Goal: Communication & Community: Answer question/provide support

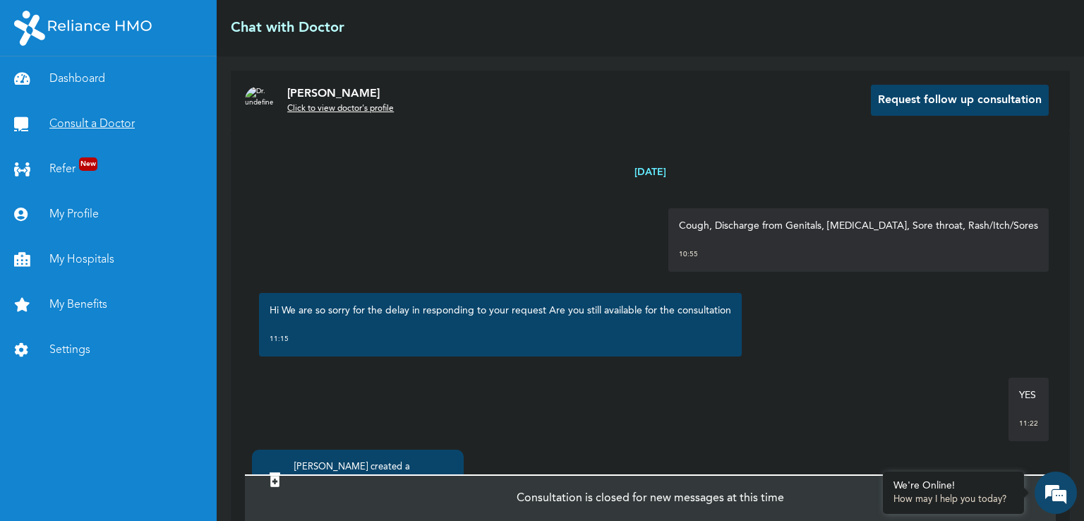
click at [77, 125] on link "Consult a Doctor" at bounding box center [108, 124] width 217 height 45
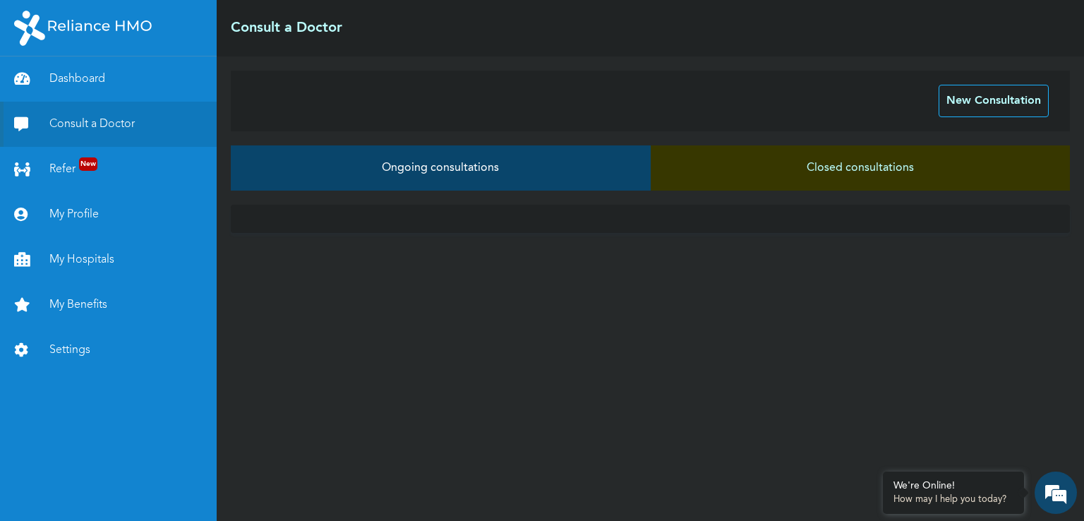
click at [480, 172] on button "Ongoing consultations" at bounding box center [440, 167] width 419 height 45
click at [976, 96] on button "New Consultation" at bounding box center [993, 101] width 110 height 32
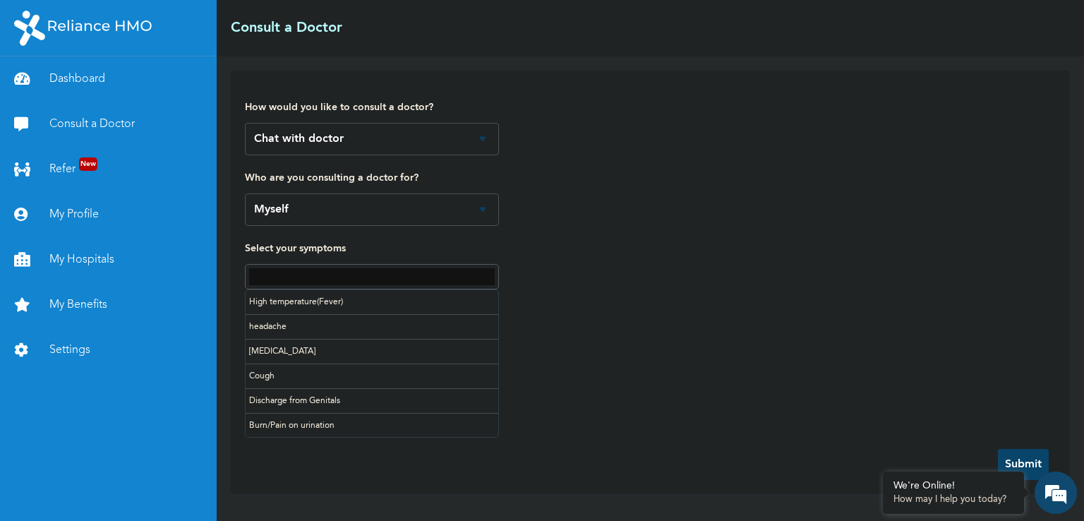
click at [329, 274] on input "text" at bounding box center [372, 276] width 246 height 17
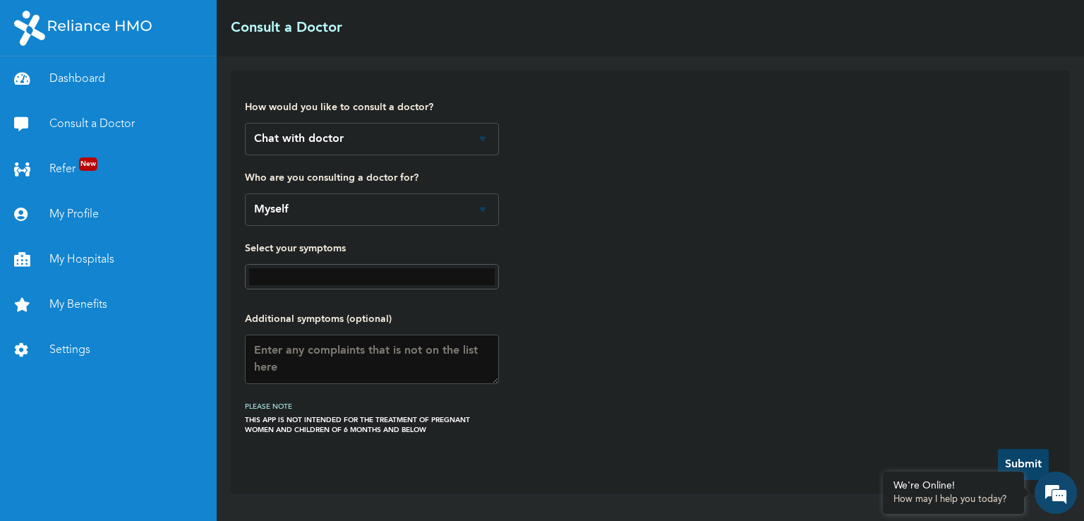
click at [403, 250] on label "Select your symptoms" at bounding box center [372, 248] width 254 height 17
click at [313, 359] on textarea at bounding box center [372, 358] width 254 height 49
type textarea "WEAKNESS OF THE BODY FEELING LIKE FAINTING"
click at [1020, 453] on button "Submit" at bounding box center [1023, 464] width 51 height 31
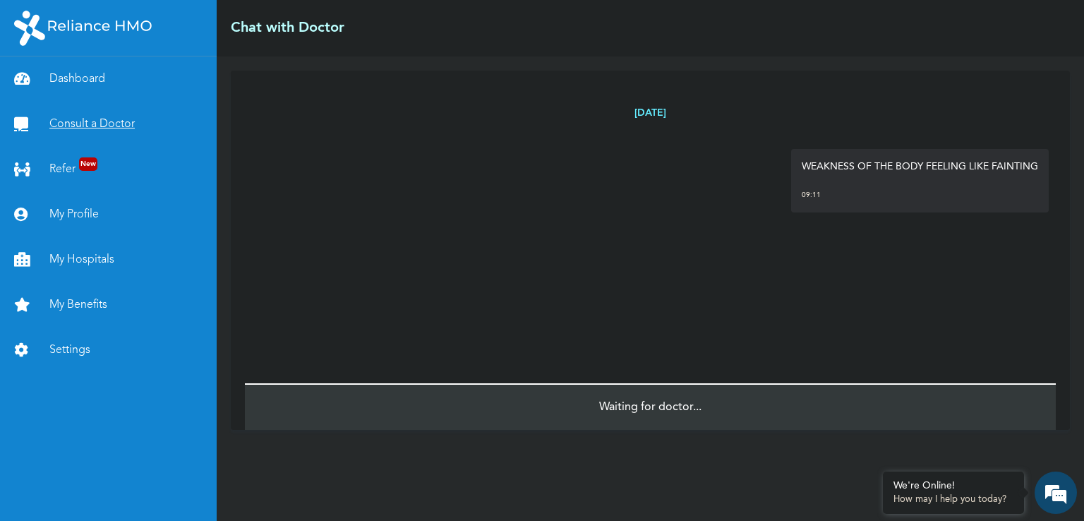
click at [87, 129] on link "Consult a Doctor" at bounding box center [108, 124] width 217 height 45
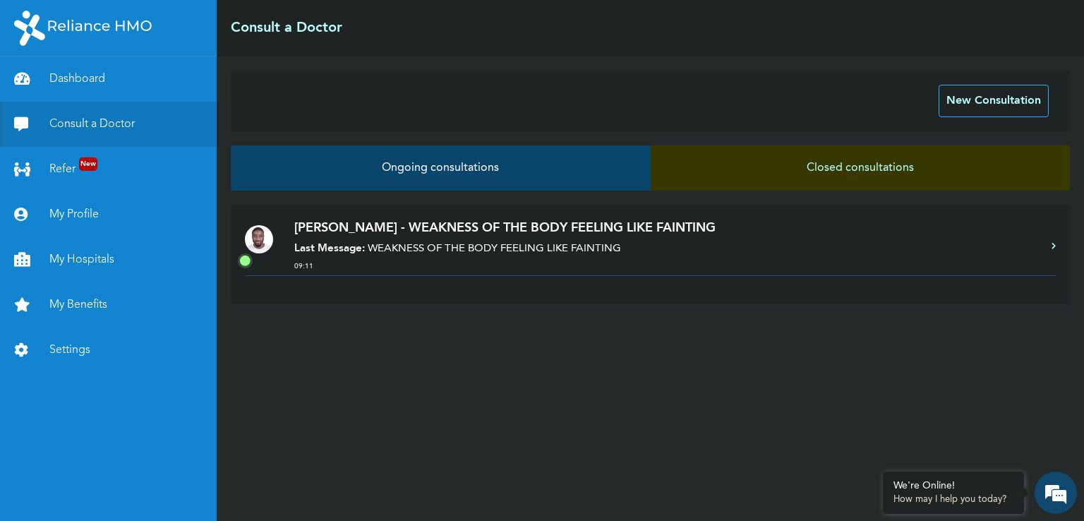
click at [617, 235] on p "[PERSON_NAME] - WEAKNESS OF THE BODY FEELING LIKE FAINTING" at bounding box center [665, 228] width 743 height 19
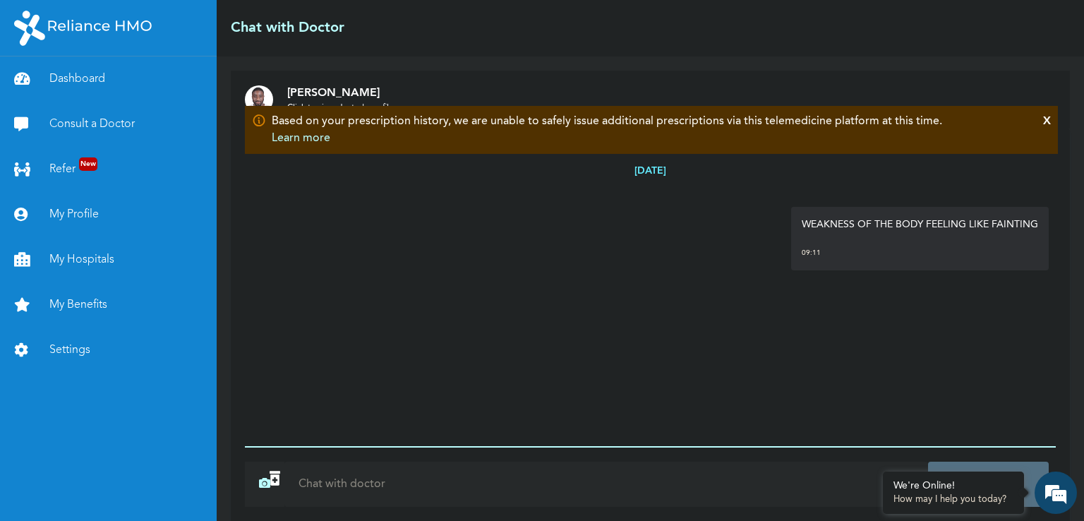
scroll to position [102, 0]
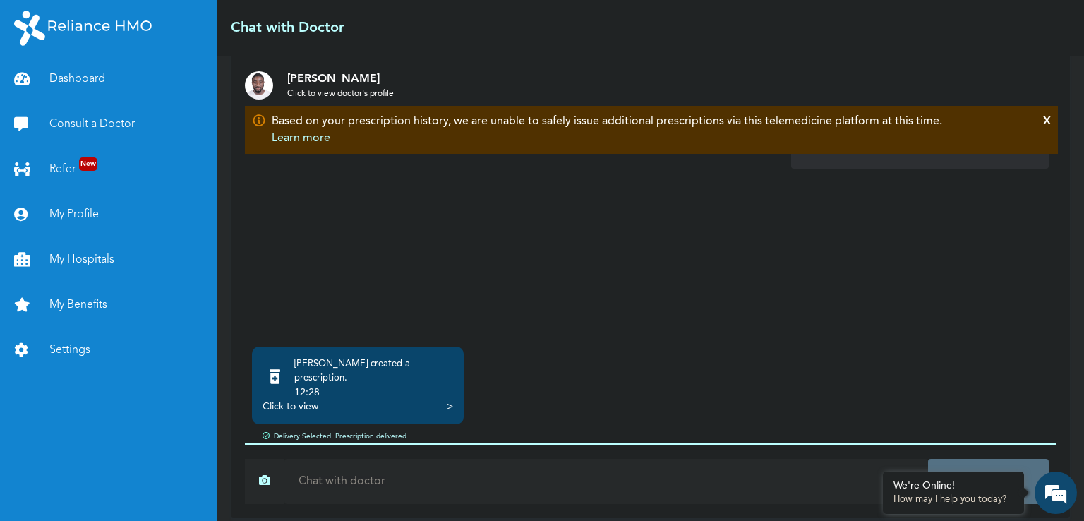
click at [305, 399] on div "Click to view" at bounding box center [290, 406] width 56 height 14
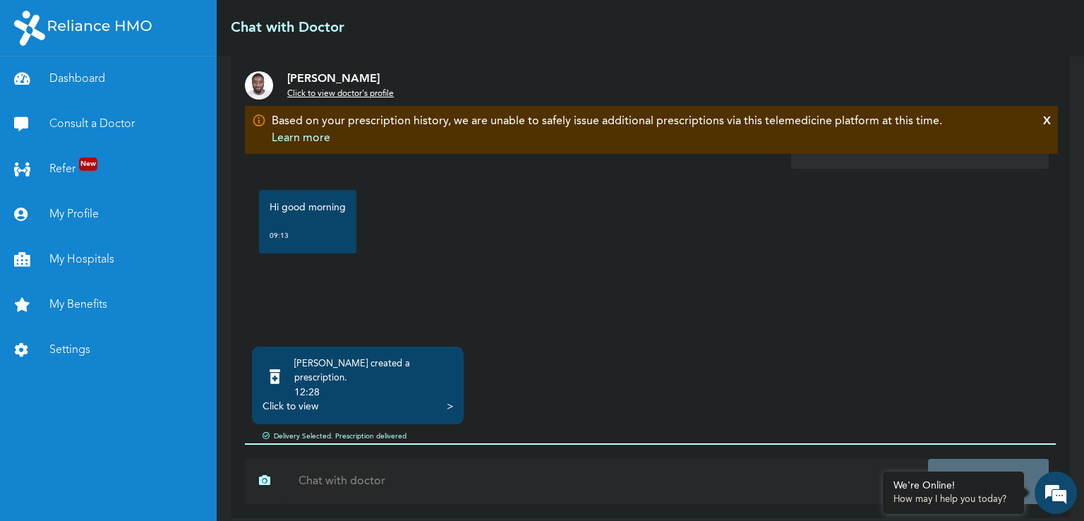
click at [437, 459] on input "text" at bounding box center [605, 481] width 643 height 45
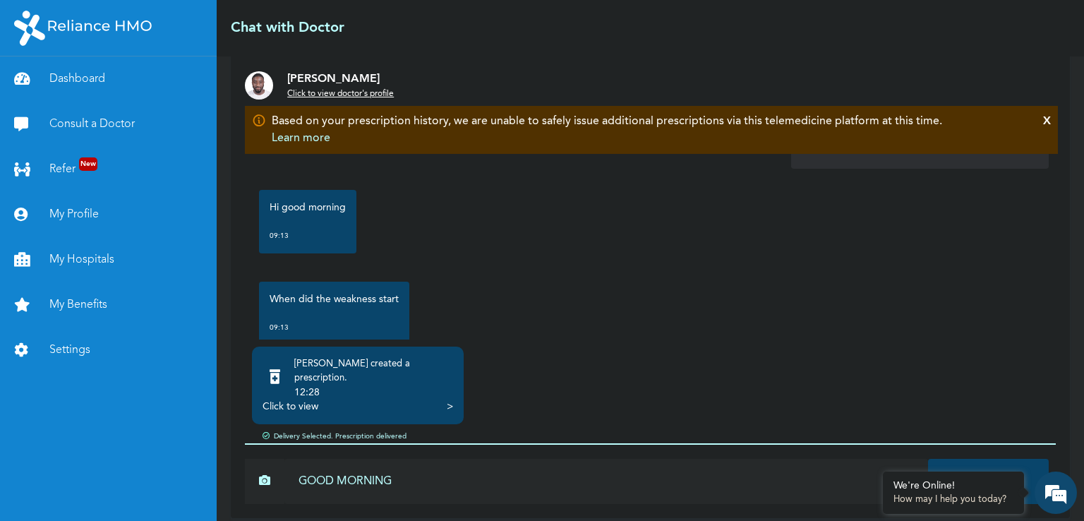
type input "GOOD MORNING"
click at [928, 459] on button "Send" at bounding box center [988, 481] width 121 height 45
type input "FEW DAYS AGO"
click at [928, 459] on button "Send" at bounding box center [988, 481] width 121 height 45
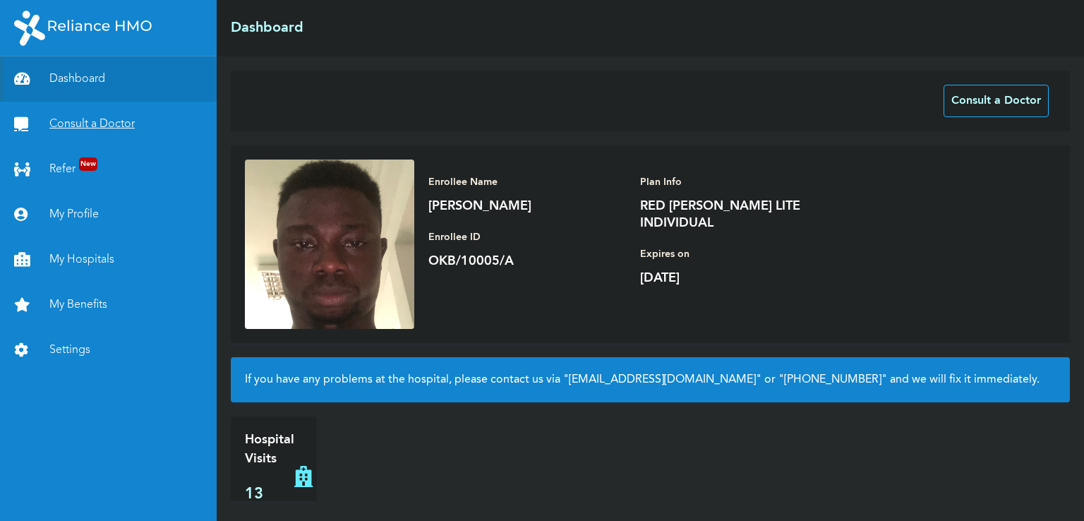
click at [92, 125] on link "Consult a Doctor" at bounding box center [108, 124] width 217 height 45
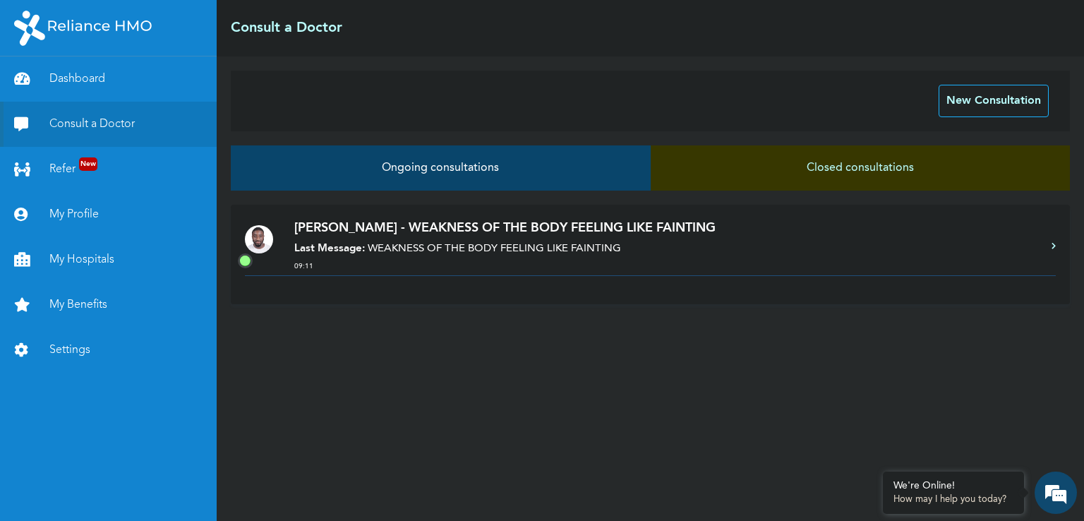
click at [622, 233] on p "[PERSON_NAME] - WEAKNESS OF THE BODY FEELING LIKE FAINTING" at bounding box center [665, 228] width 743 height 19
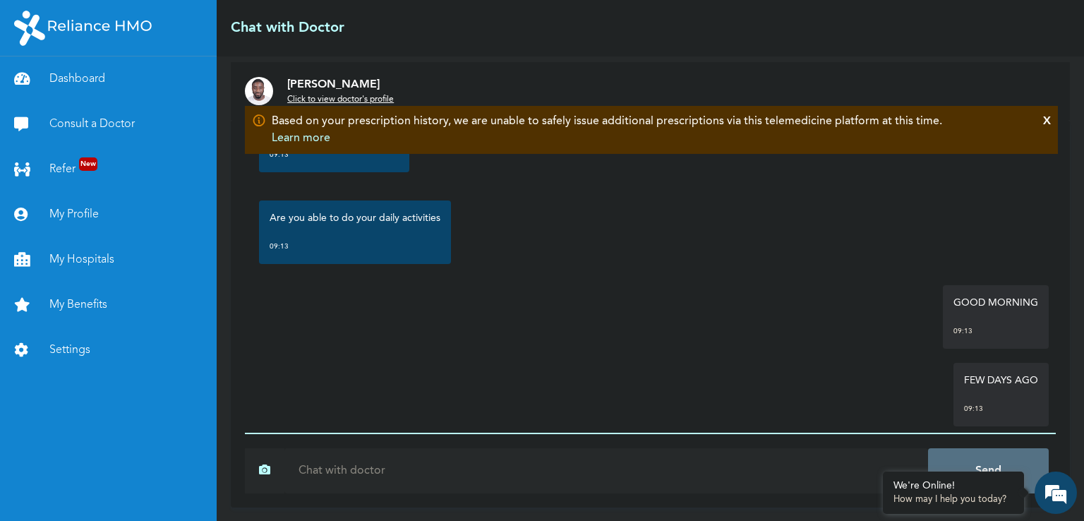
scroll to position [291, 0]
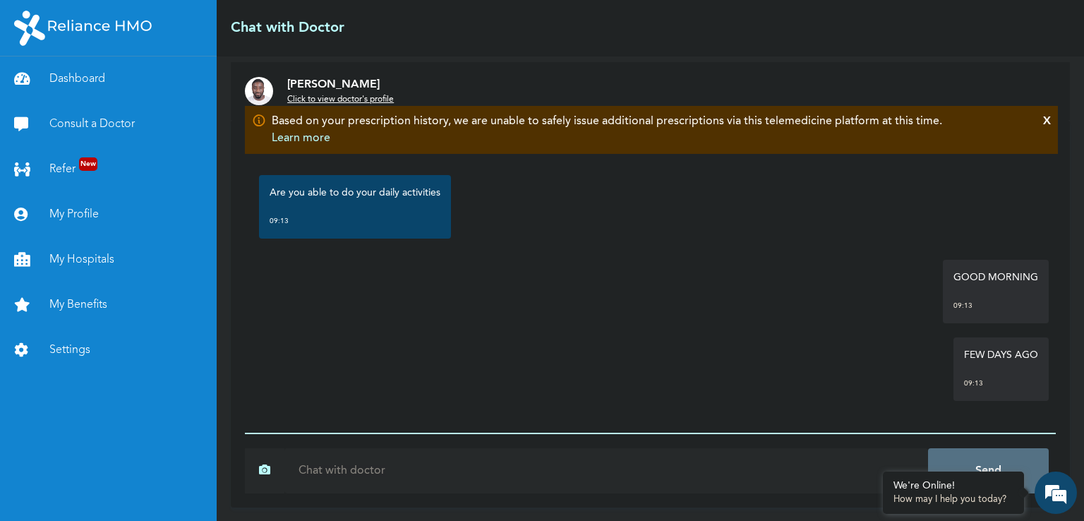
click at [427, 452] on input "text" at bounding box center [605, 470] width 643 height 45
type input "AM JUST MANAGING MYSELF TO GO TO WORK"
click at [928, 448] on button "Send" at bounding box center [988, 470] width 121 height 45
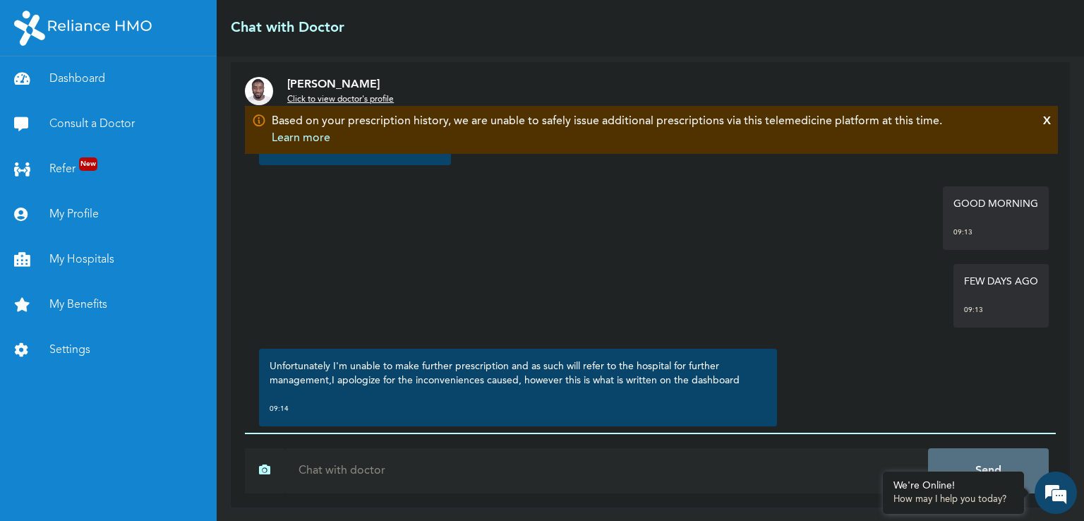
scroll to position [475, 0]
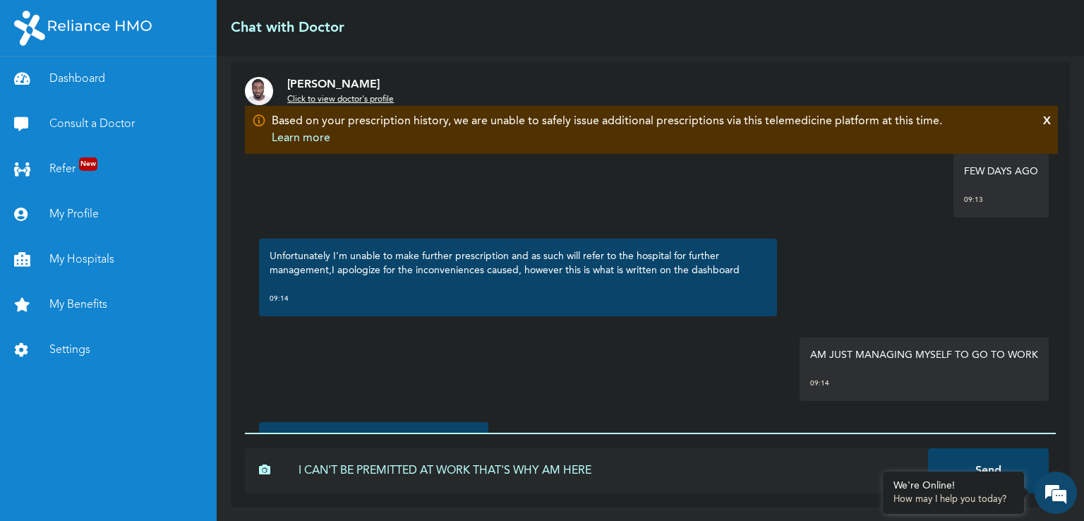
type input "I CAN'T BE PREMITTED AT WORK THAT'S WHY AM HERE"
click at [928, 448] on button "Send" at bounding box center [988, 470] width 121 height 45
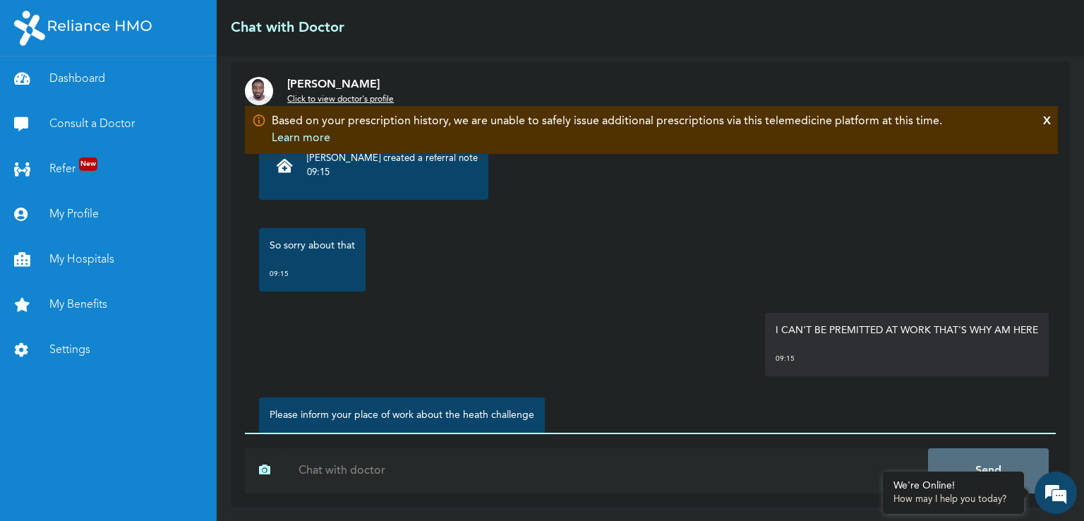
scroll to position [715, 0]
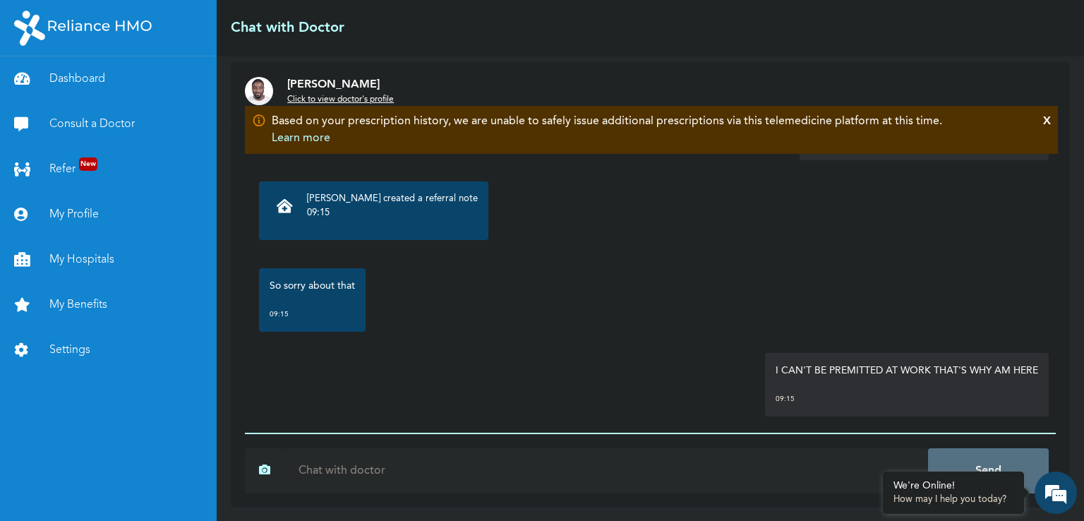
click at [325, 207] on p "09:15" at bounding box center [392, 213] width 171 height 14
click at [282, 210] on icon at bounding box center [285, 206] width 16 height 14
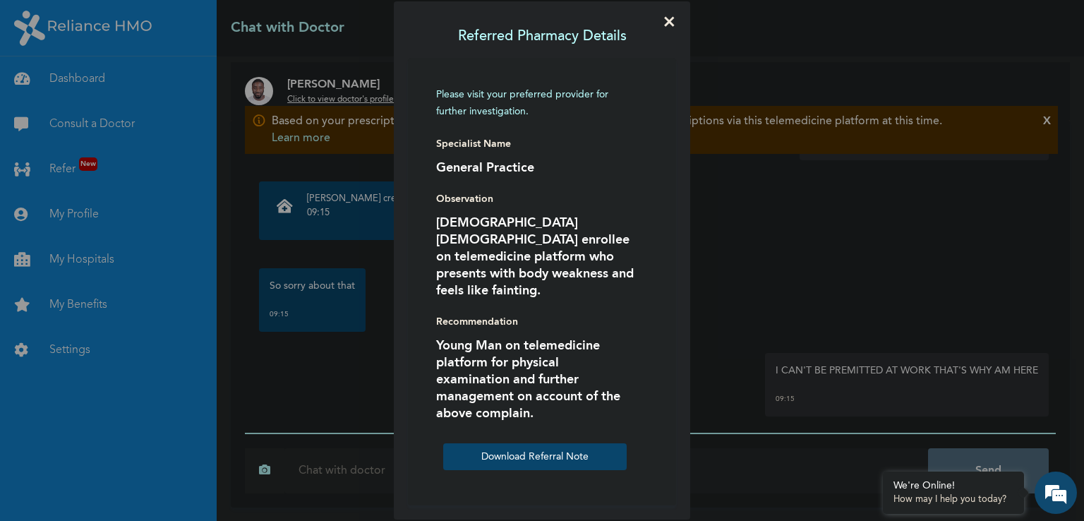
scroll to position [0, 0]
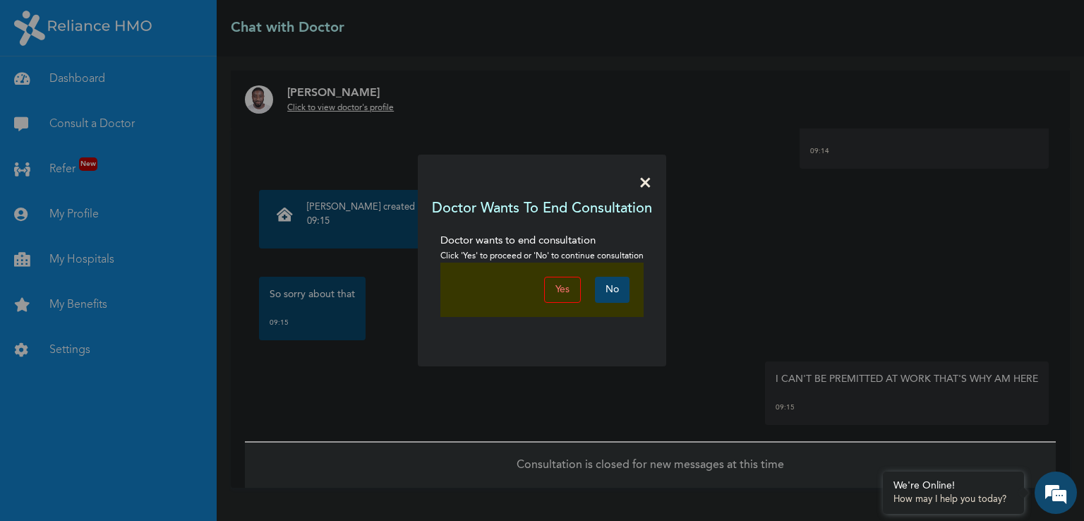
click at [642, 184] on span "×" at bounding box center [644, 184] width 13 height 30
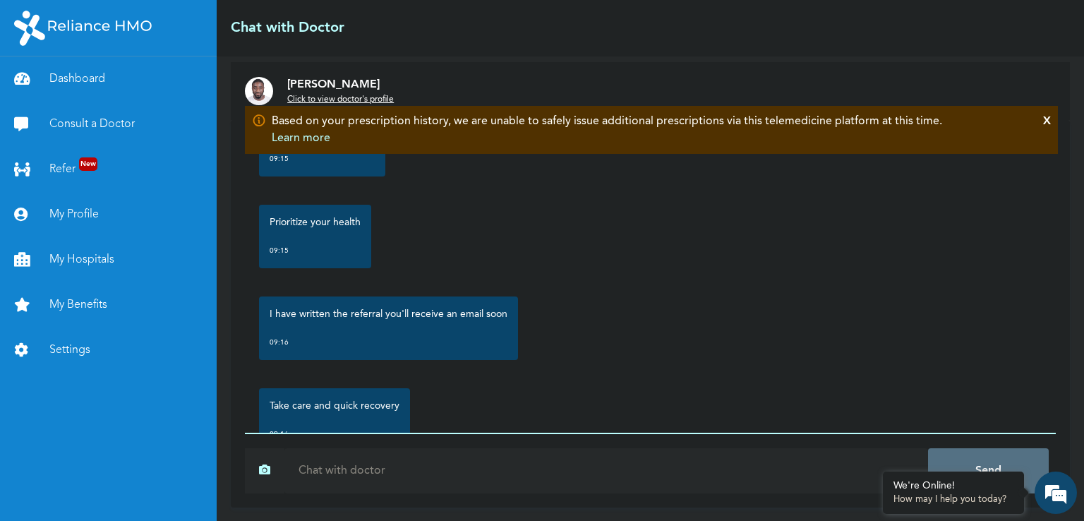
scroll to position [1190, 0]
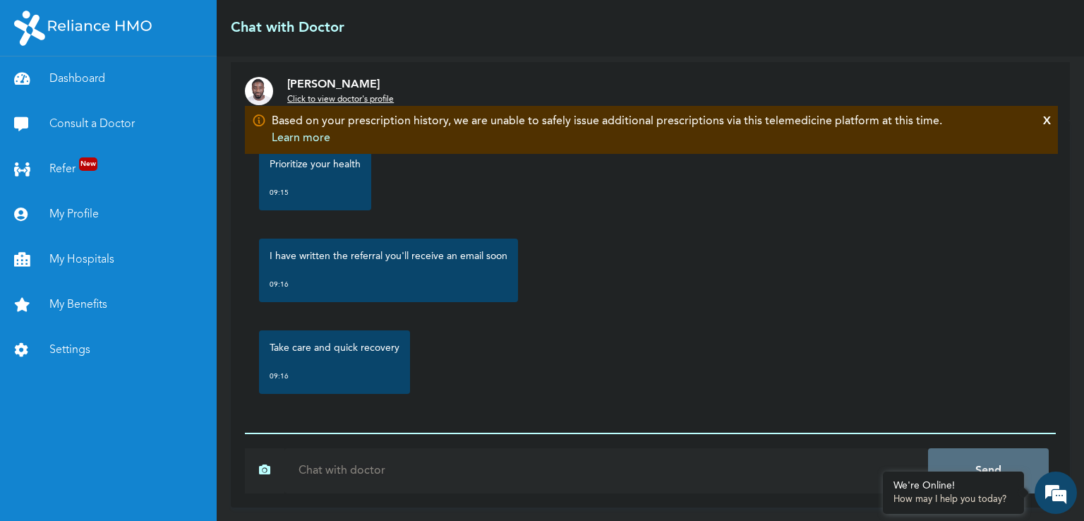
click at [482, 460] on input "text" at bounding box center [605, 470] width 643 height 45
type input "OKAY THANK YOU DOC"
click at [928, 448] on button "Send" at bounding box center [988, 470] width 121 height 45
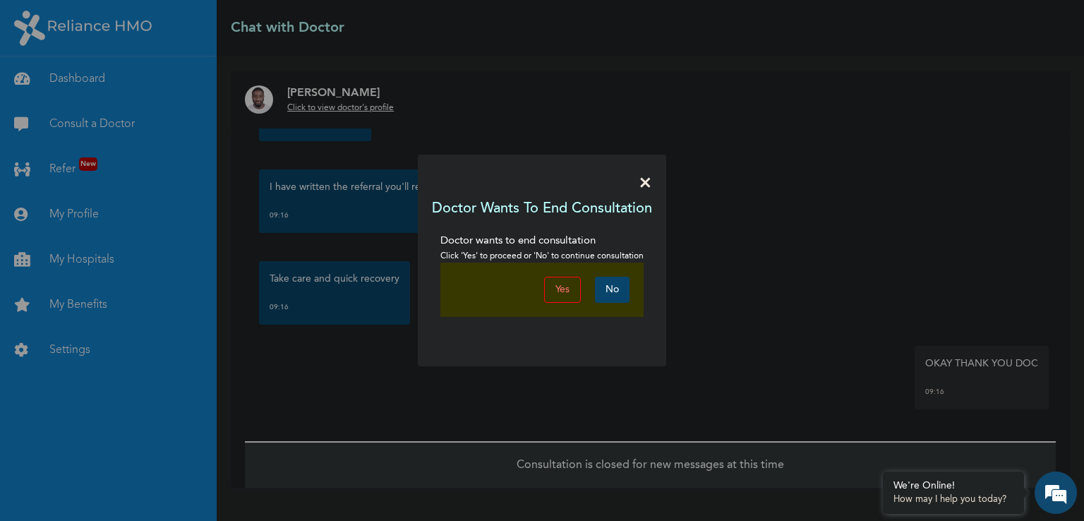
scroll to position [0, 0]
click at [566, 290] on button "Yes" at bounding box center [562, 290] width 37 height 26
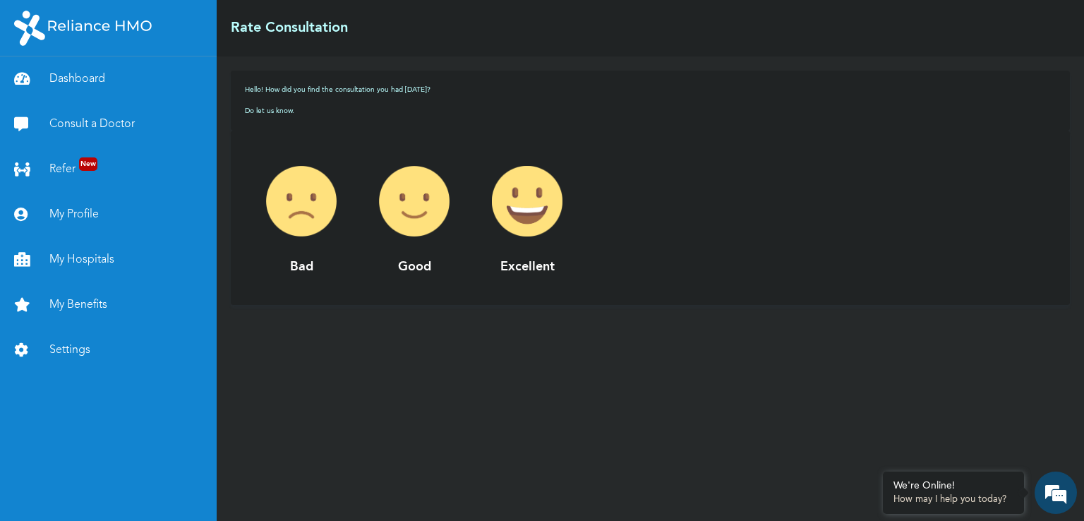
click at [418, 210] on img at bounding box center [414, 201] width 113 height 113
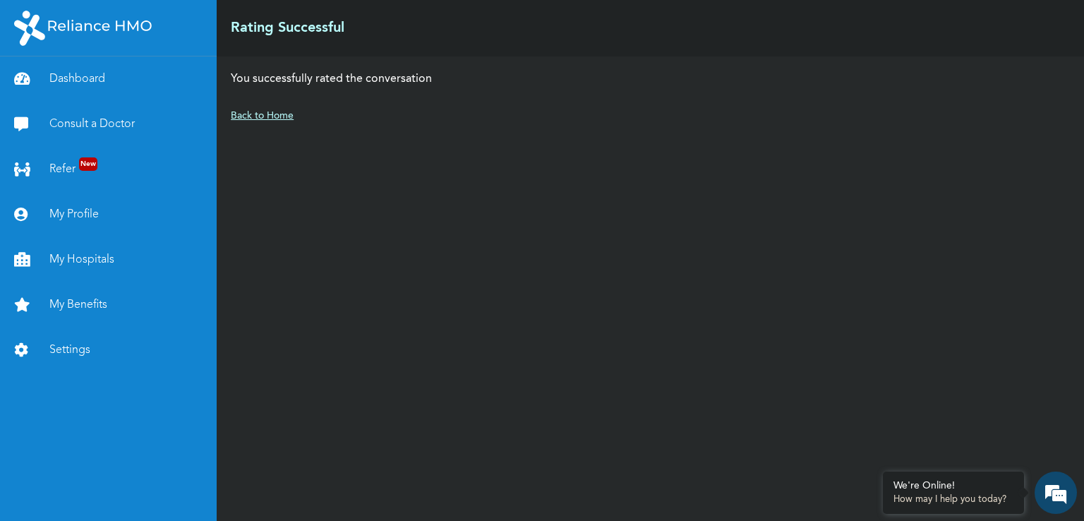
click at [272, 119] on link "Back to Home" at bounding box center [262, 116] width 63 height 10
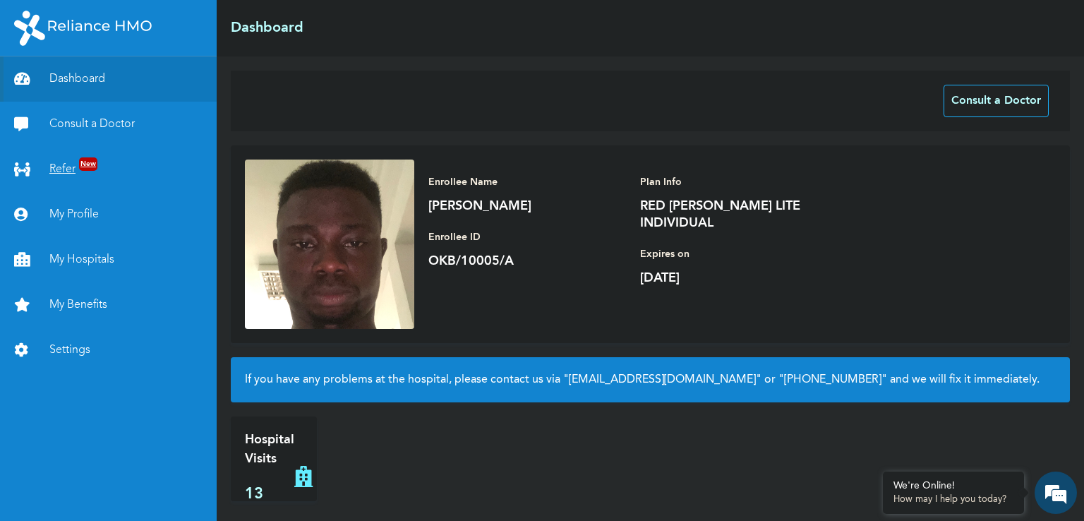
click at [58, 167] on link "Refer New" at bounding box center [108, 169] width 217 height 45
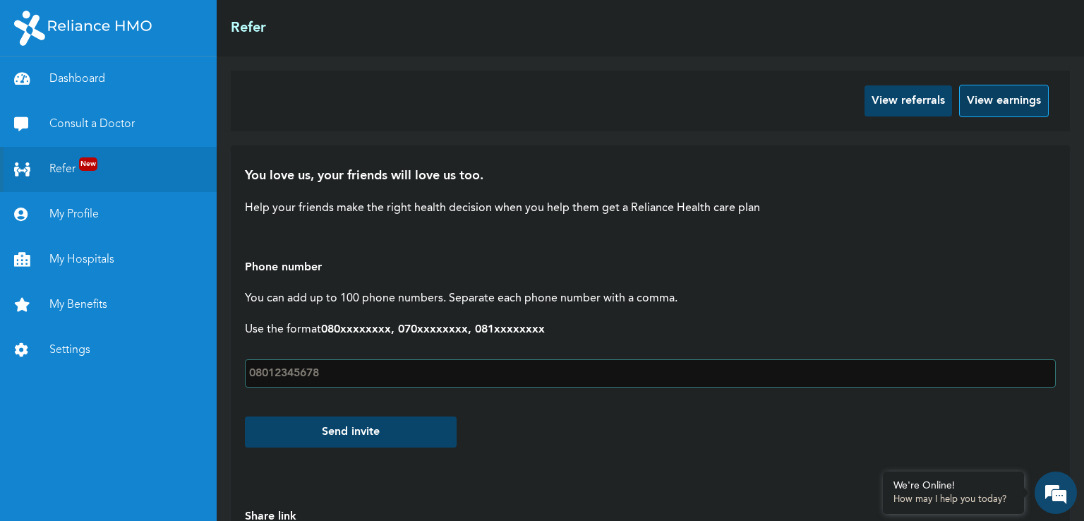
click at [959, 104] on button "View earnings" at bounding box center [1004, 101] width 90 height 32
